Goal: Transaction & Acquisition: Purchase product/service

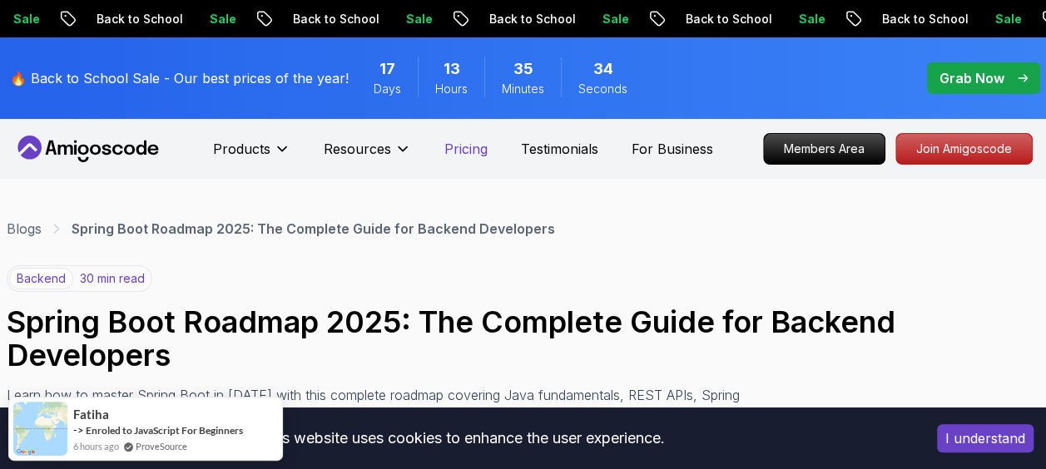
click at [450, 151] on p "Pricing" at bounding box center [465, 149] width 43 height 20
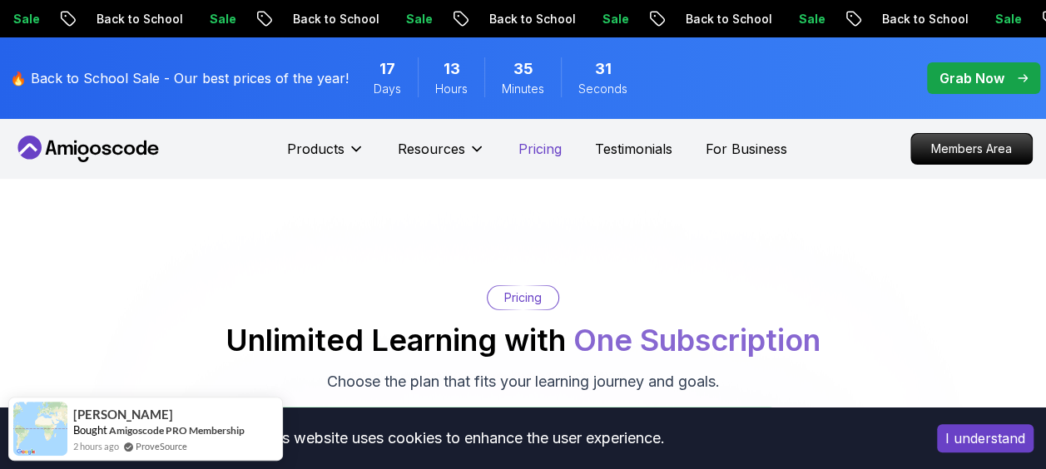
click at [538, 155] on p "Pricing" at bounding box center [539, 149] width 43 height 20
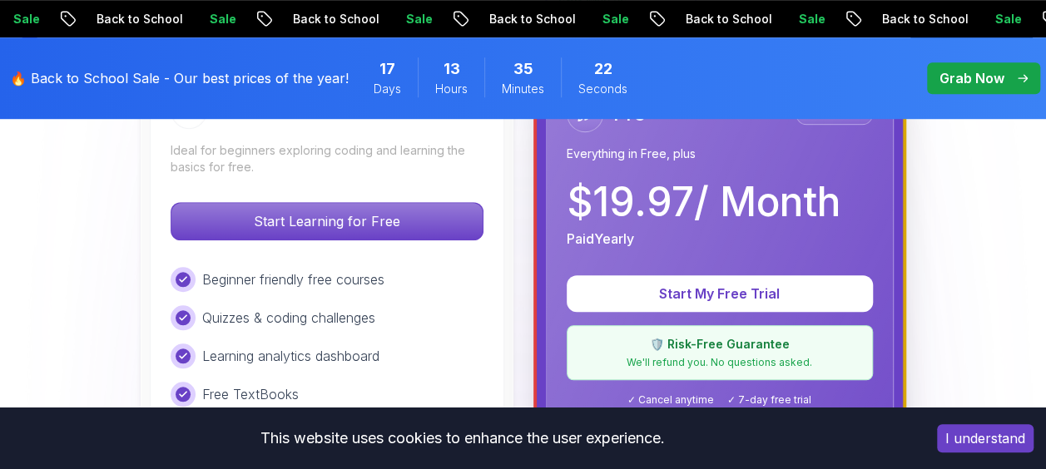
scroll to position [547, 0]
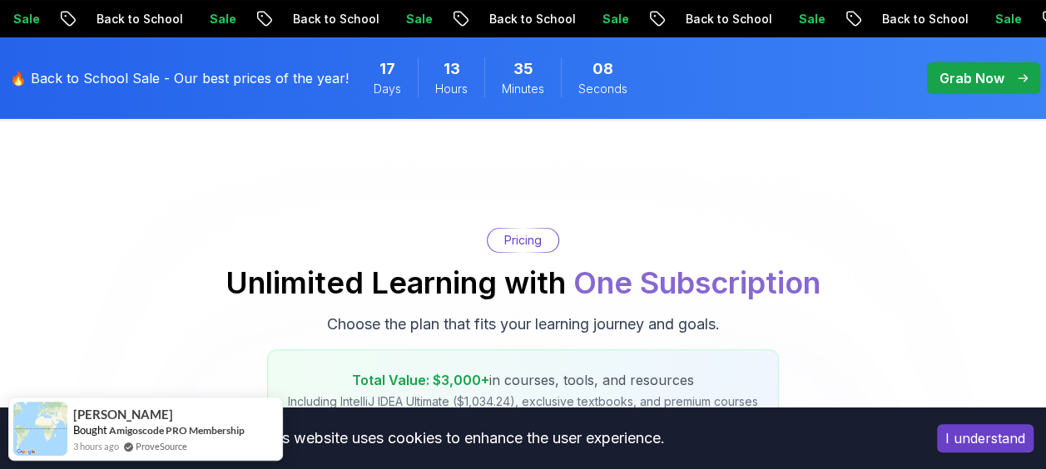
scroll to position [0, 0]
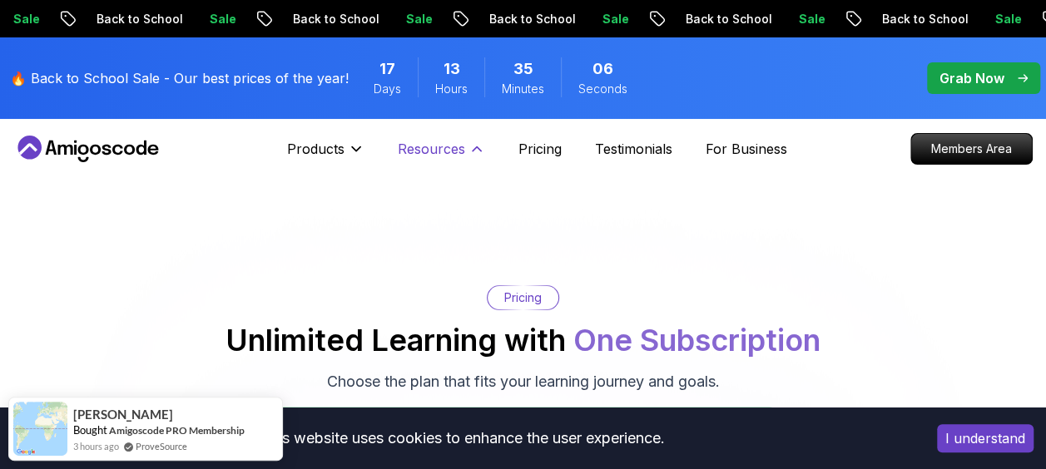
click at [442, 141] on p "Resources" at bounding box center [431, 149] width 67 height 20
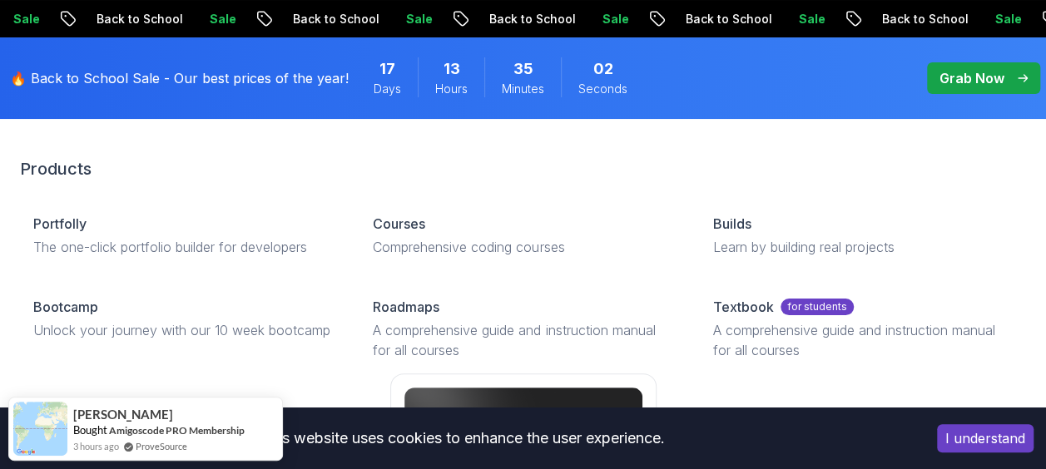
scroll to position [50, 0]
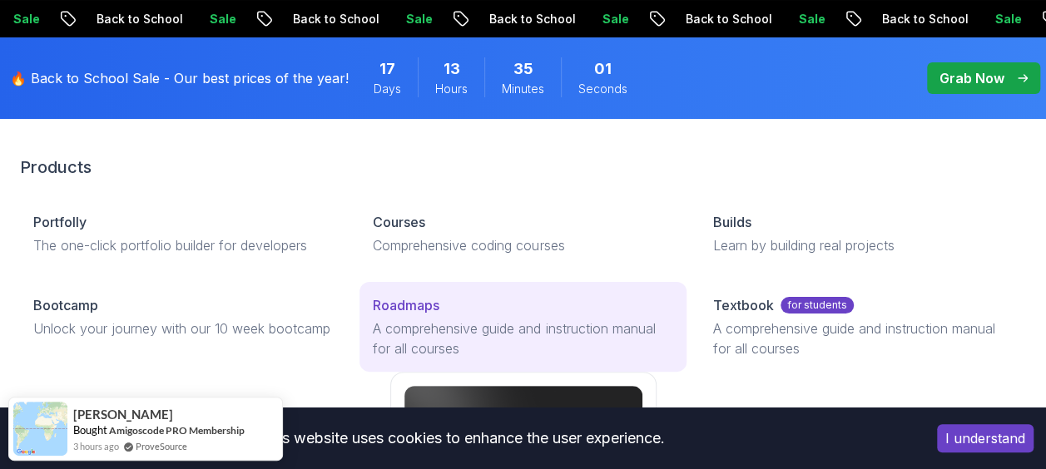
click at [399, 303] on p "Roadmaps" at bounding box center [406, 305] width 67 height 20
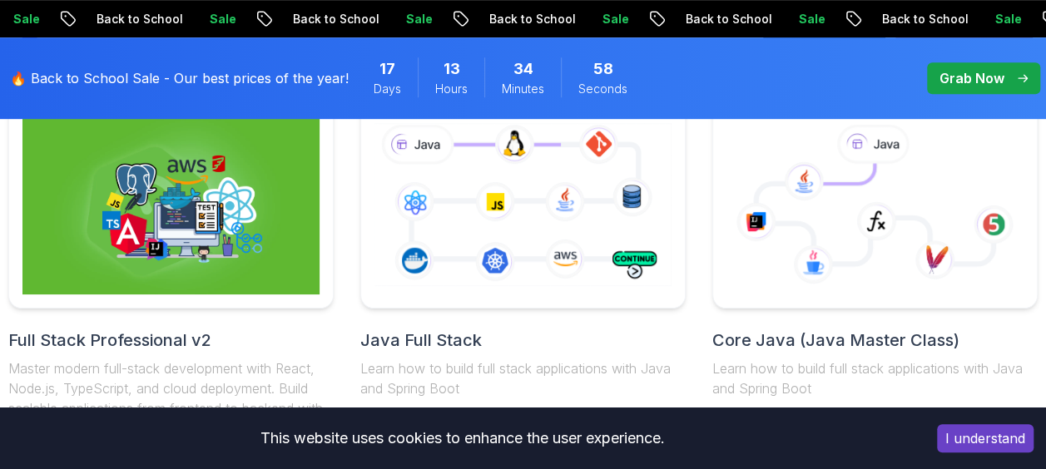
scroll to position [498, 0]
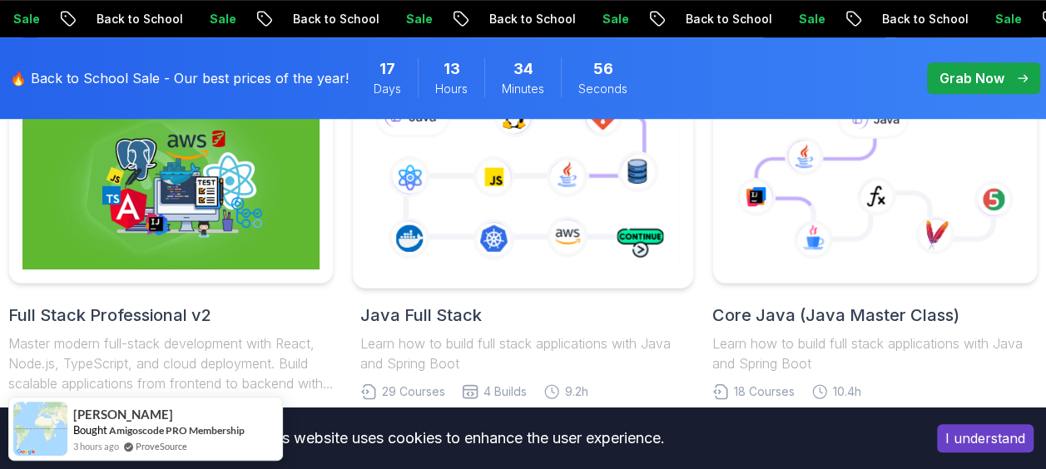
click at [510, 178] on icon at bounding box center [523, 180] width 319 height 177
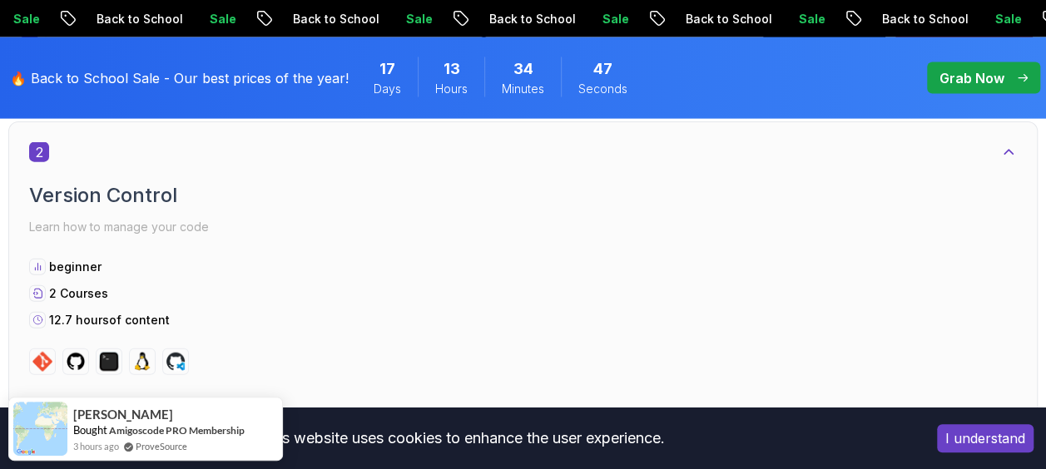
scroll to position [1868, 0]
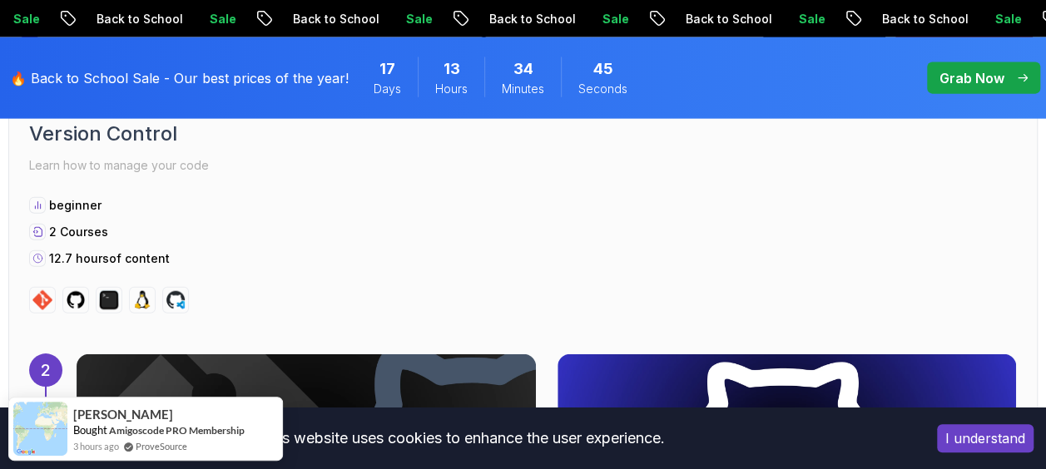
click at [966, 434] on button "I understand" at bounding box center [985, 438] width 97 height 28
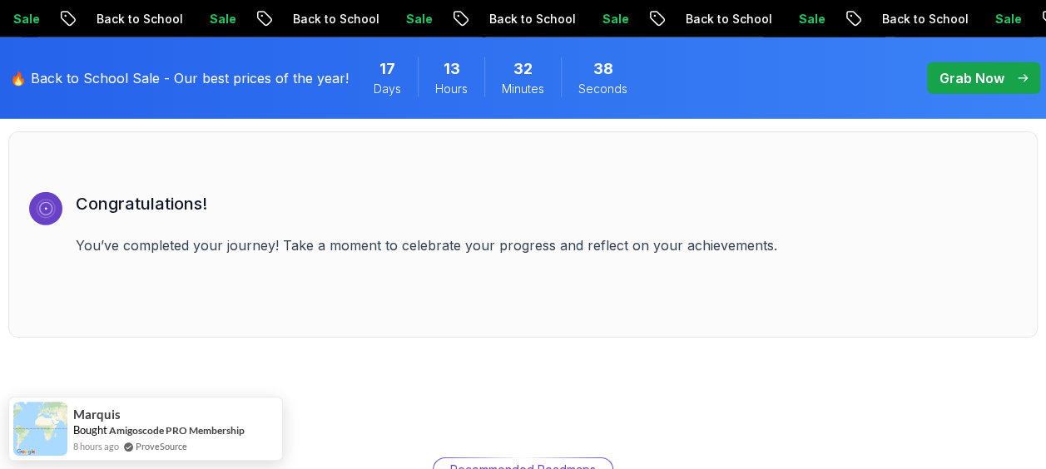
scroll to position [11863, 0]
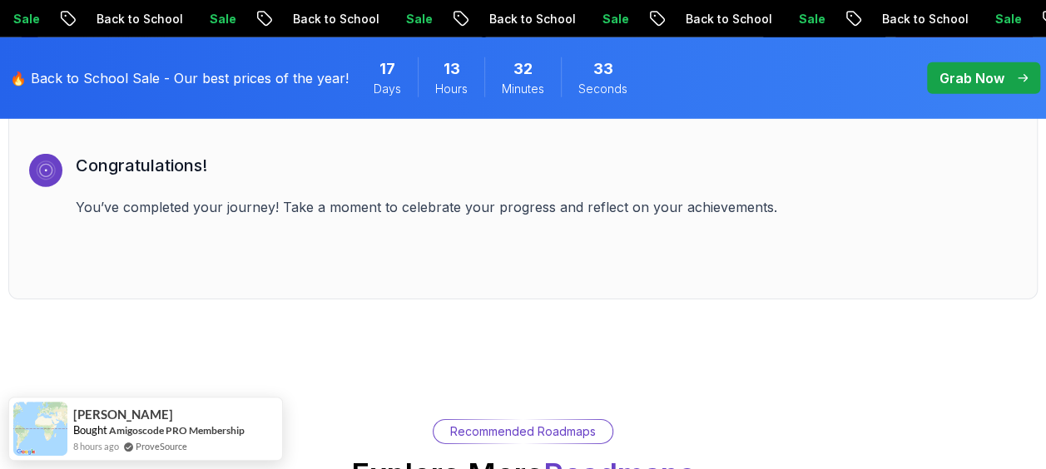
click at [976, 81] on p "Grab Now" at bounding box center [972, 78] width 65 height 20
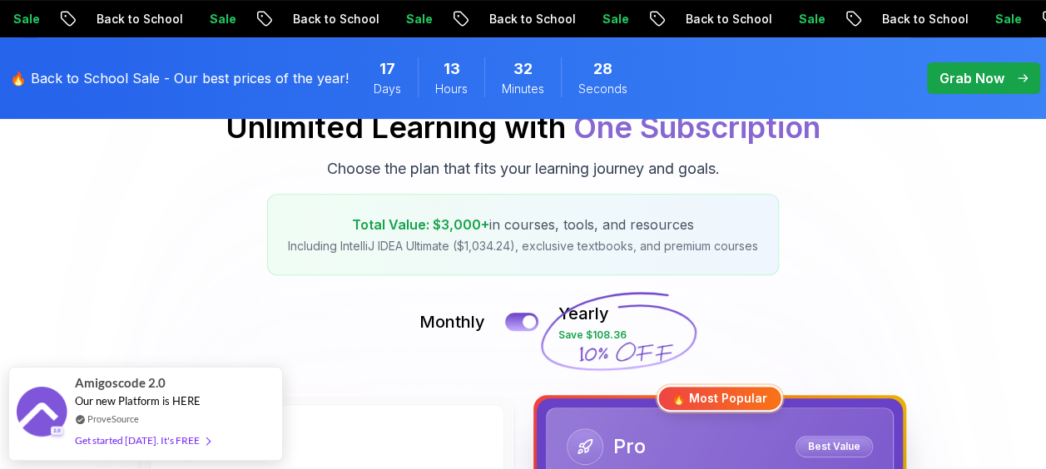
scroll to position [334, 0]
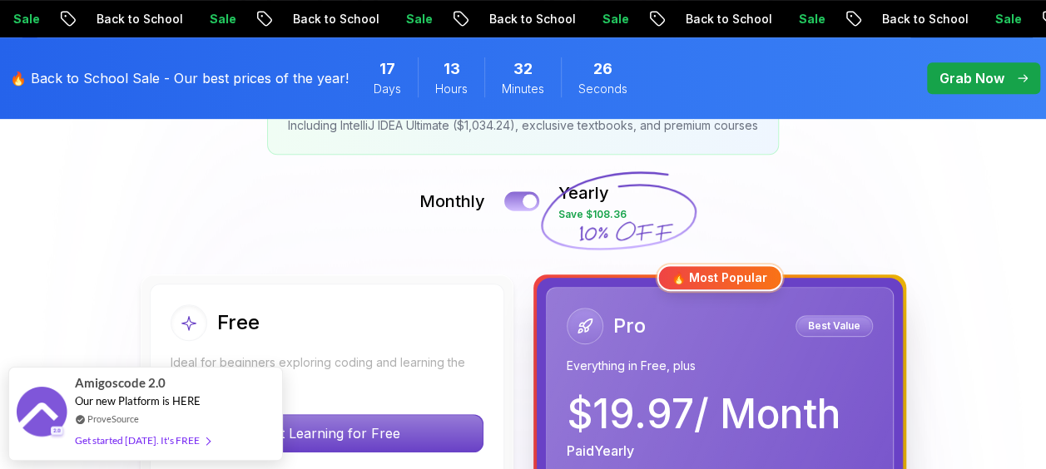
click at [520, 196] on button at bounding box center [521, 200] width 35 height 19
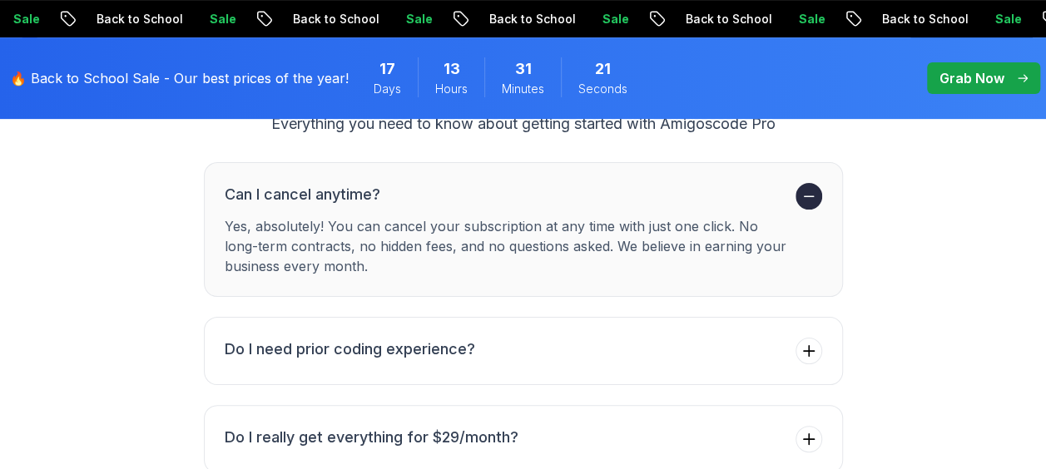
scroll to position [6564, 0]
click at [234, 339] on h3 "Do I need prior coding experience?" at bounding box center [350, 350] width 250 height 23
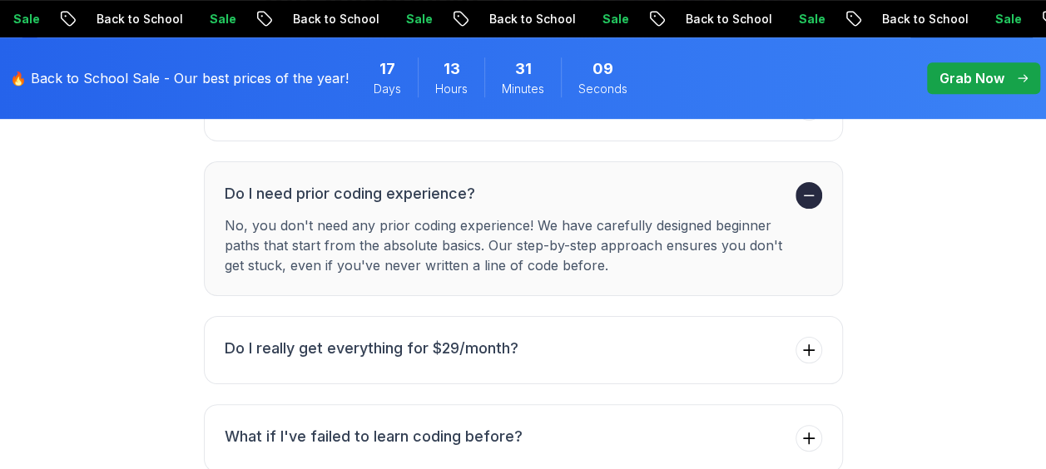
scroll to position [6655, 0]
click at [231, 336] on h3 "Do I really get everything for $29/month?" at bounding box center [372, 347] width 294 height 23
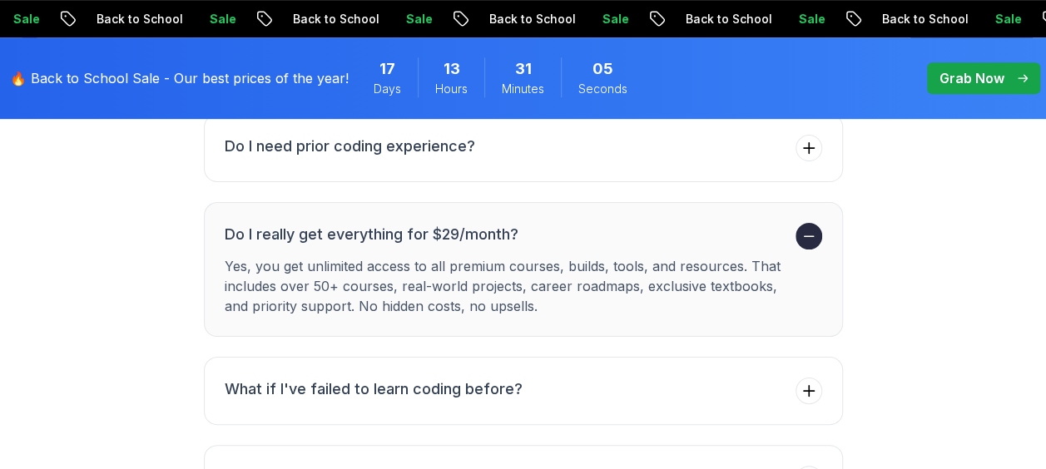
scroll to position [6775, 0]
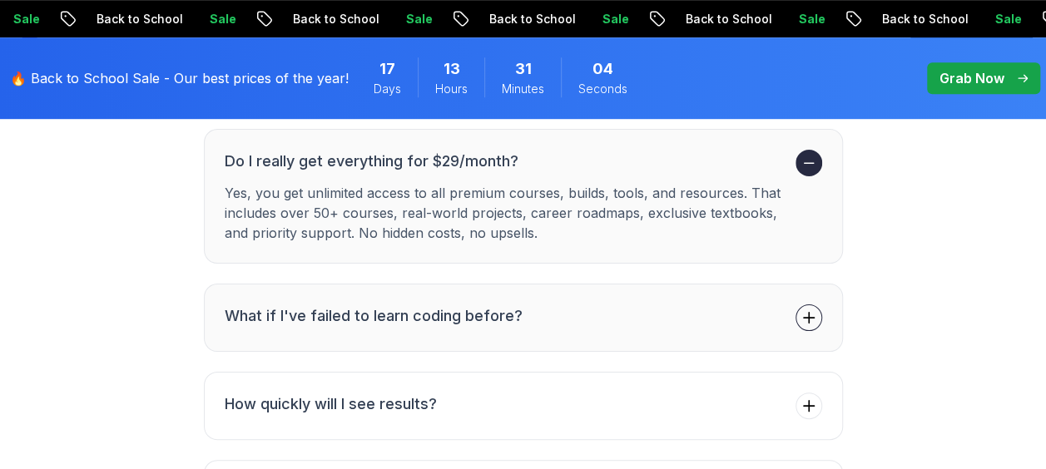
click at [253, 305] on li "What if I've failed to learn coding before?" at bounding box center [374, 318] width 298 height 27
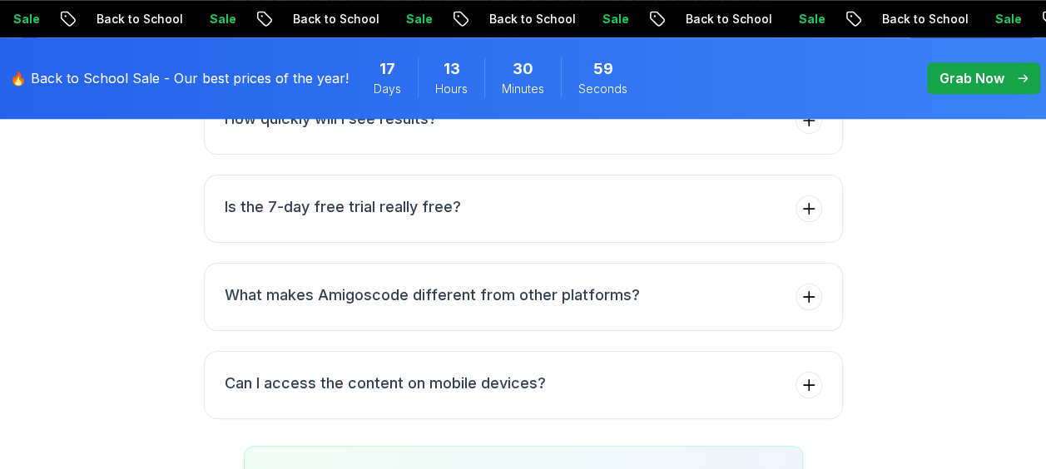
scroll to position [7081, 0]
click at [249, 283] on h3 "What makes Amigoscode different from other platforms?" at bounding box center [432, 294] width 415 height 23
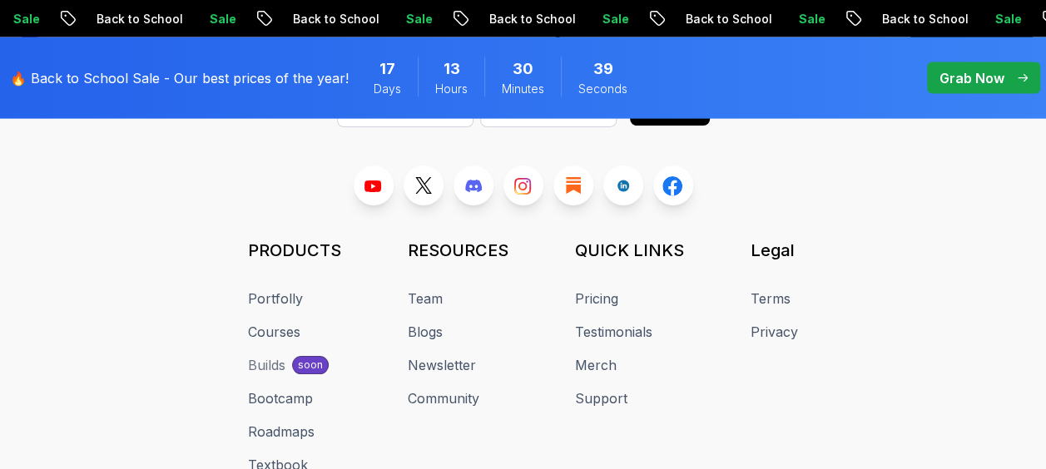
scroll to position [8137, 0]
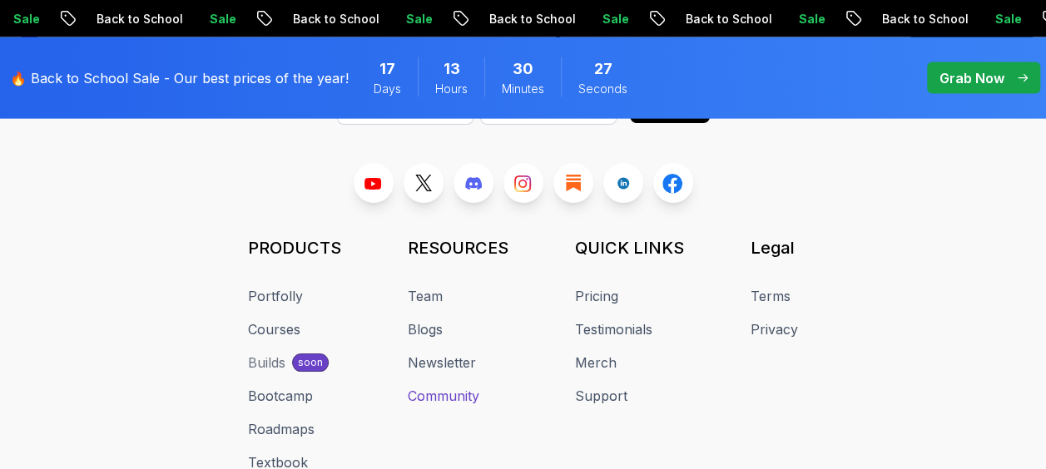
click at [444, 386] on link "Community" at bounding box center [444, 396] width 72 height 20
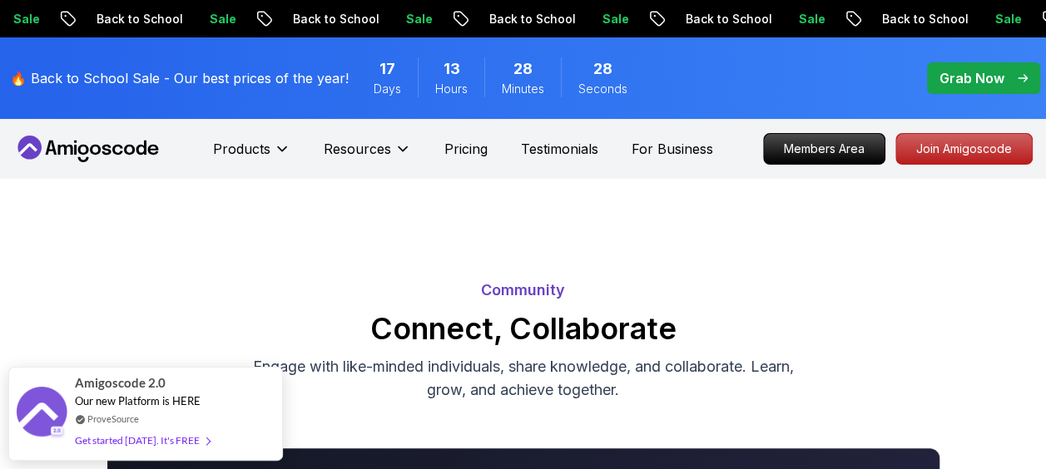
click at [940, 20] on p "Sale" at bounding box center [966, 19] width 53 height 17
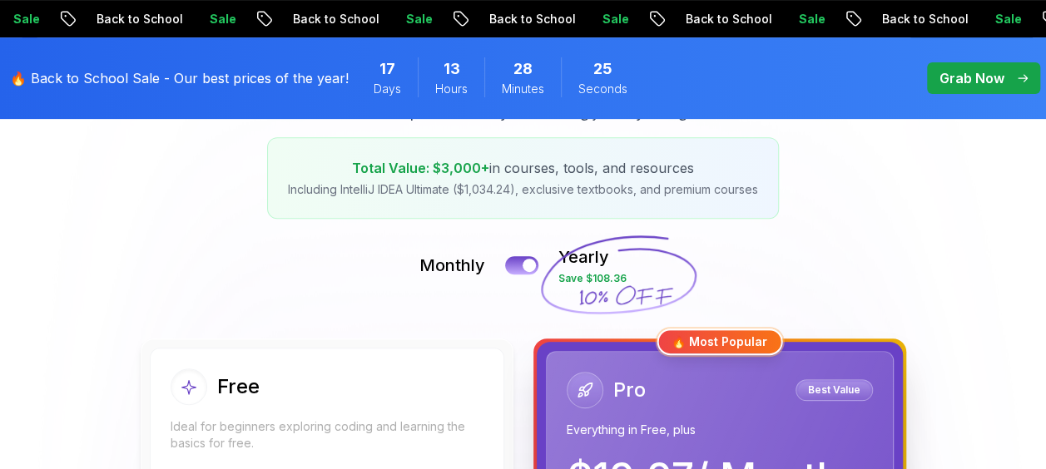
scroll to position [286, 0]
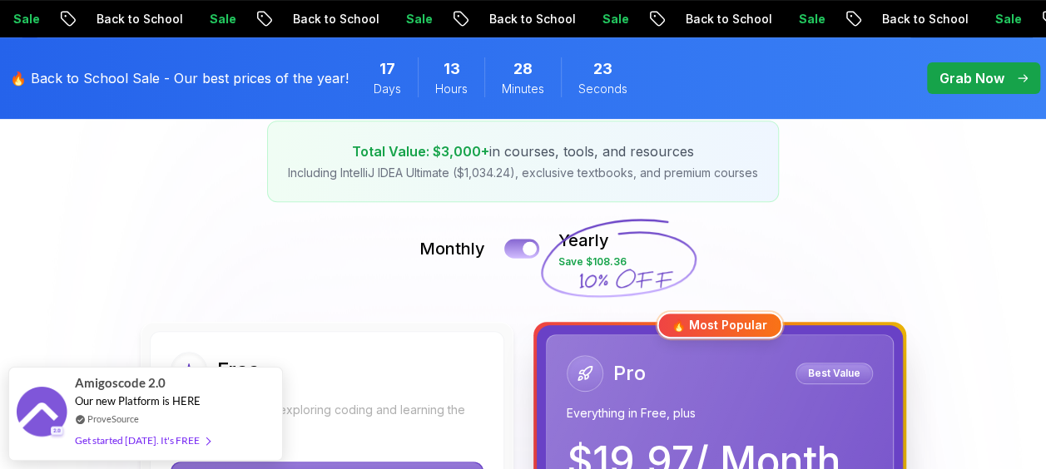
click at [521, 250] on button at bounding box center [521, 248] width 35 height 19
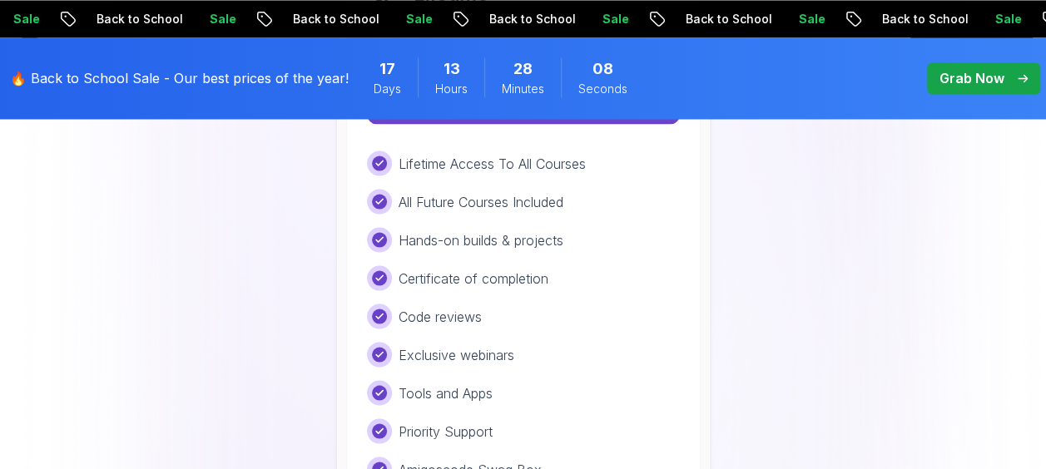
scroll to position [1371, 0]
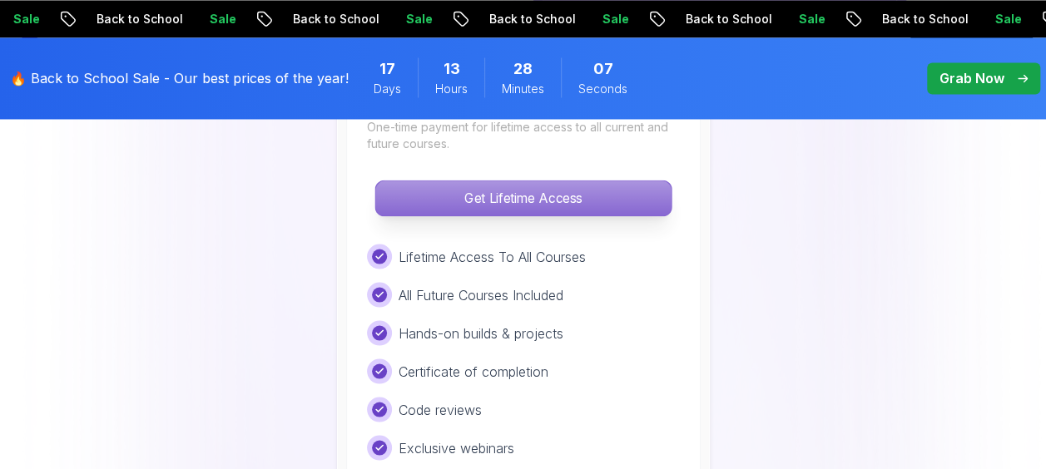
click at [507, 188] on p "Get Lifetime Access" at bounding box center [522, 198] width 295 height 35
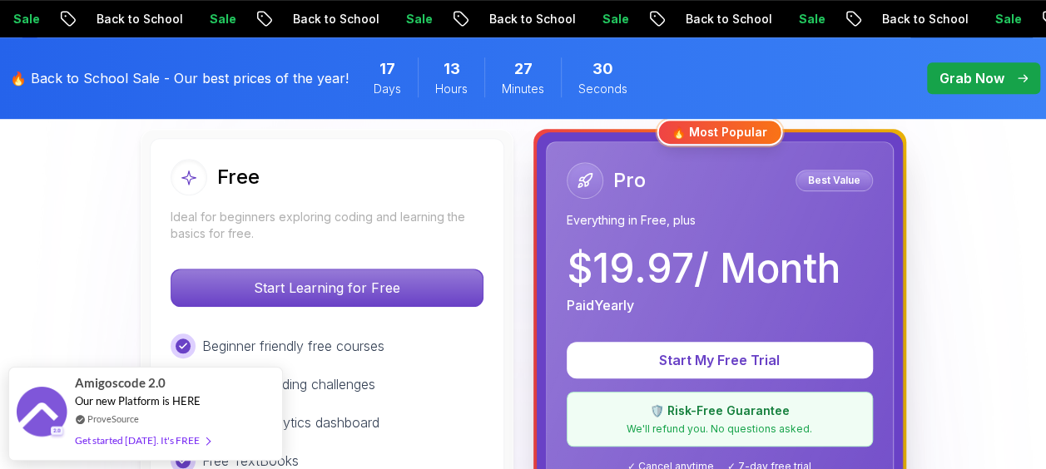
scroll to position [476, 0]
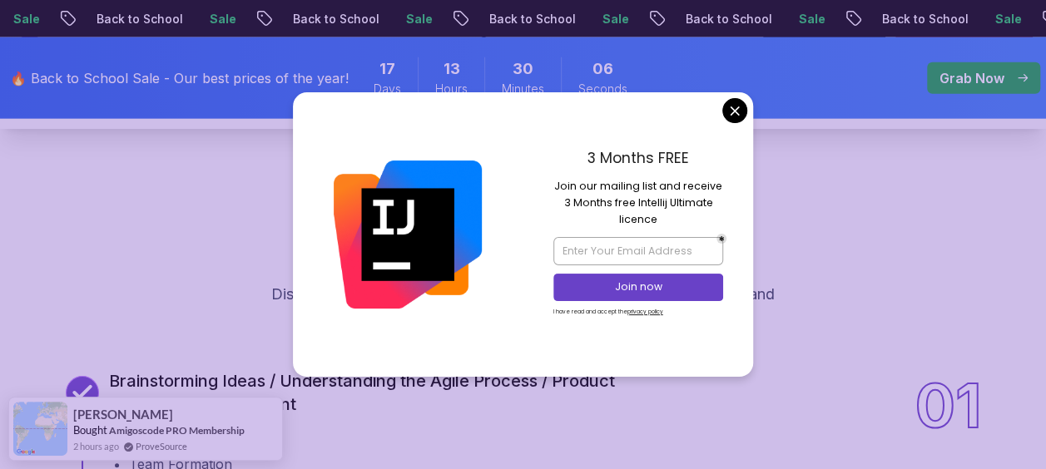
scroll to position [1922, 0]
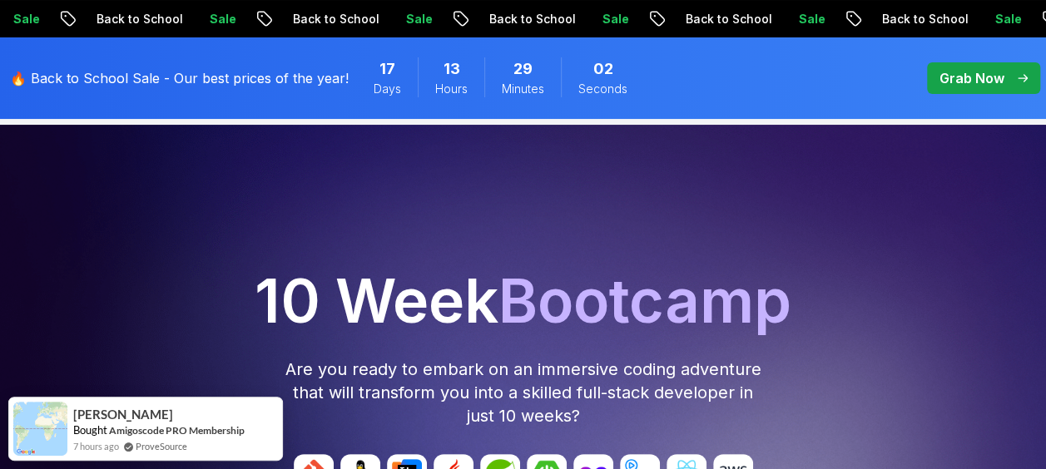
scroll to position [0, 0]
